Goal: Task Accomplishment & Management: Complete application form

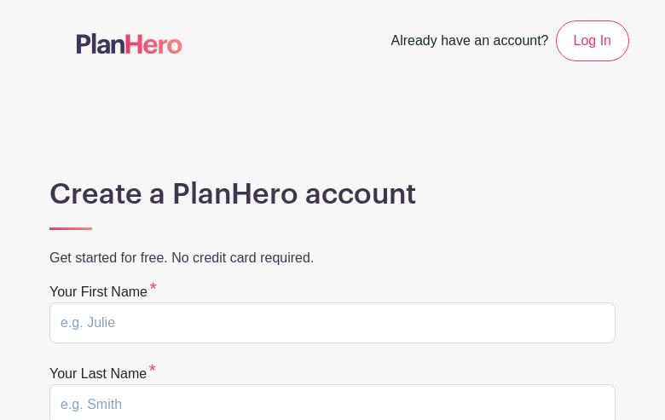
type input "YMMZrnqDaTo"
type input "pVADNkNPK"
type input "judy.thollander@icloud.com"
